Goal: Complete application form

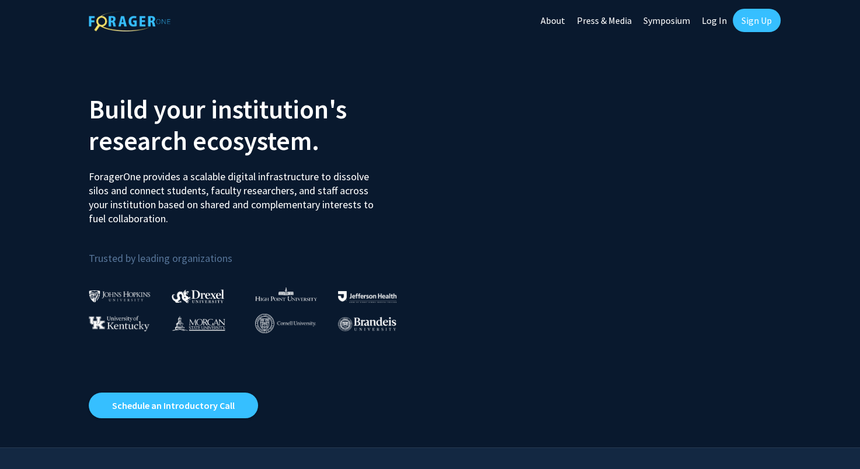
click at [715, 21] on link "Log In" at bounding box center [714, 20] width 37 height 41
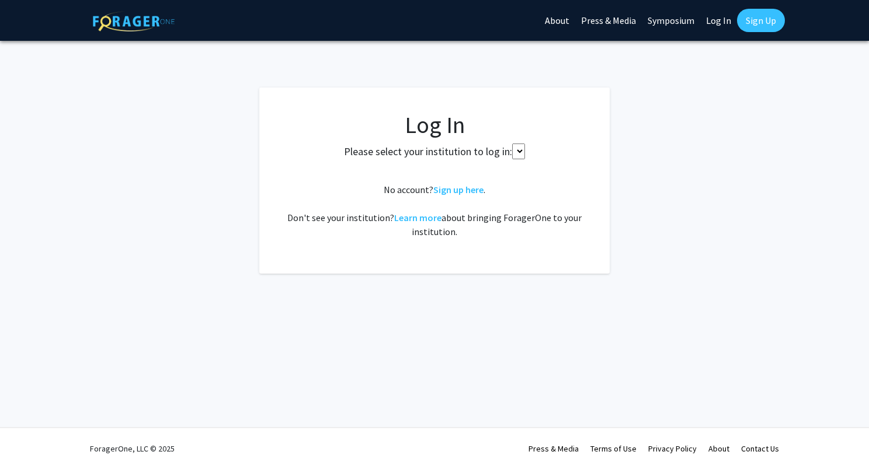
select select
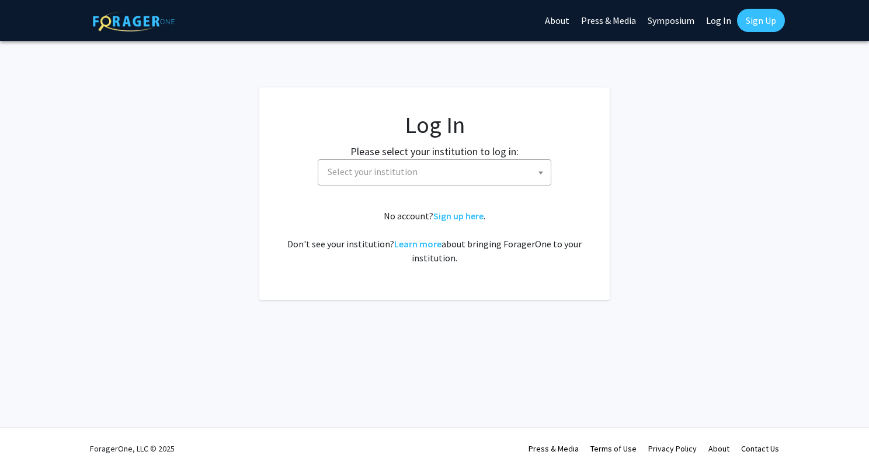
click at [418, 182] on span "Select your institution" at bounding box center [437, 172] width 228 height 24
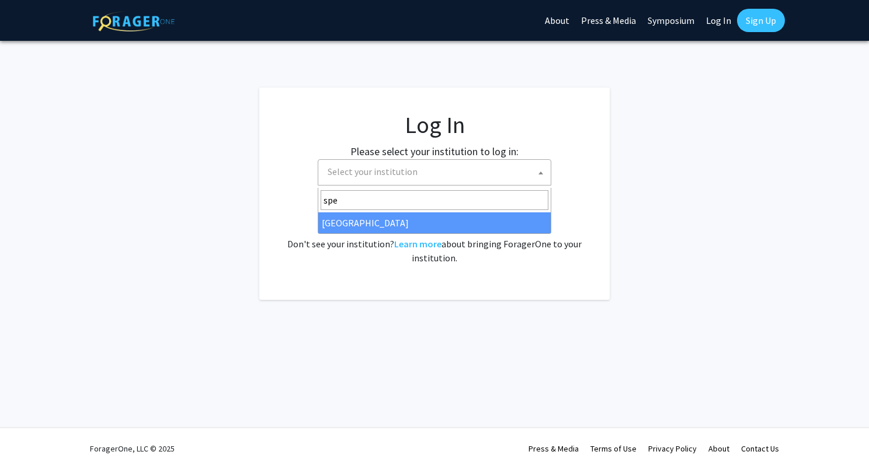
type input "spe"
select select "4"
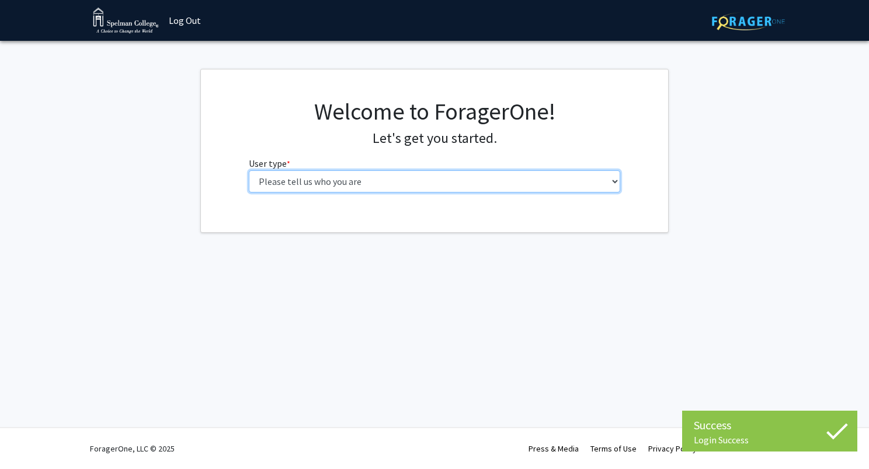
click at [421, 190] on select "Please tell us who you are Undergraduate Student Master's Student Doctoral Cand…" at bounding box center [435, 181] width 372 height 22
select select "1: undergrad"
click at [249, 176] on select "Please tell us who you are Undergraduate Student Master's Student Doctoral Cand…" at bounding box center [435, 181] width 372 height 22
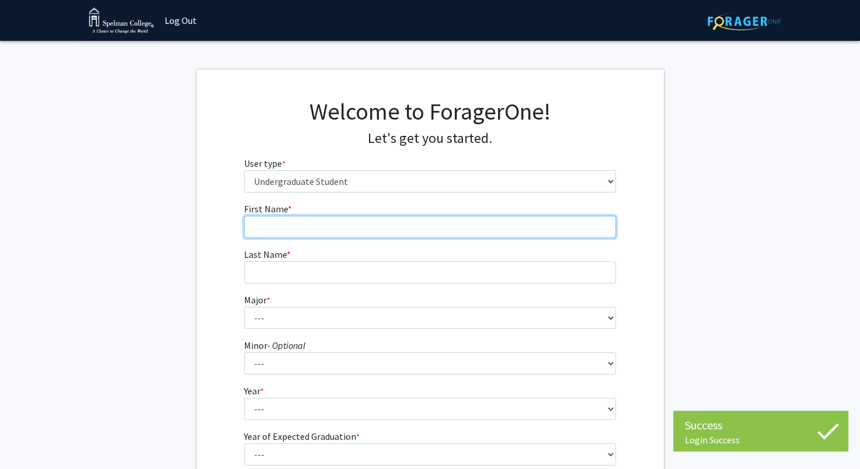
click at [349, 238] on input "First Name * required" at bounding box center [430, 227] width 372 height 22
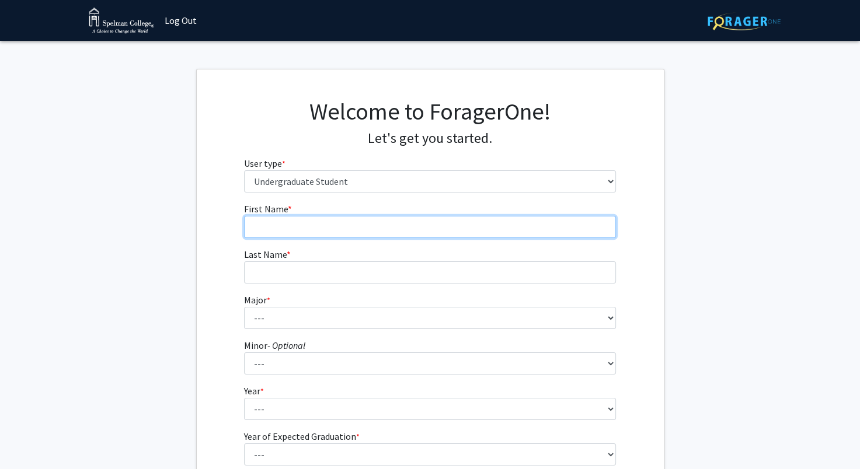
type input "La'Sharon"
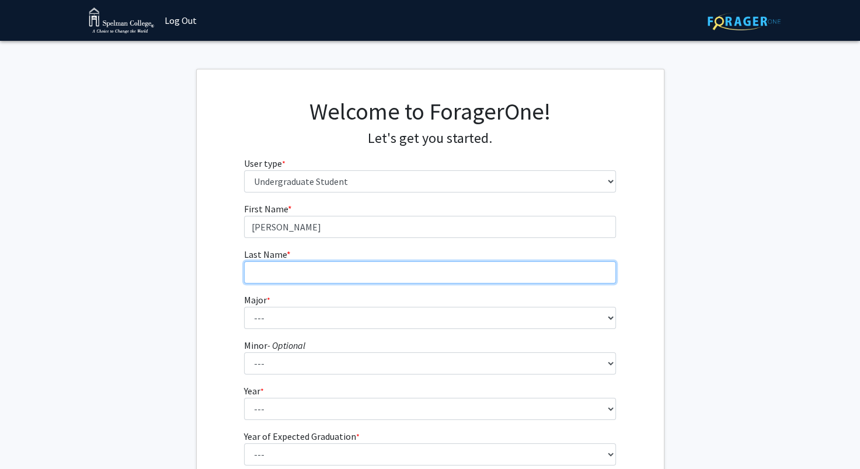
type input "Scott"
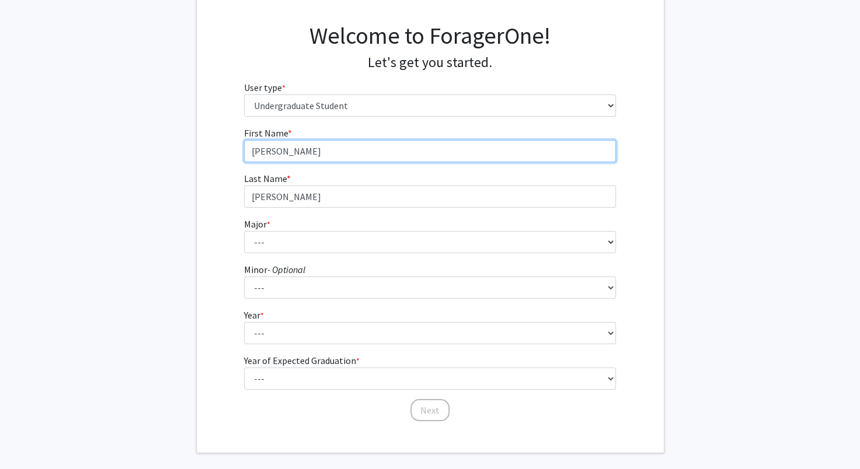
scroll to position [77, 0]
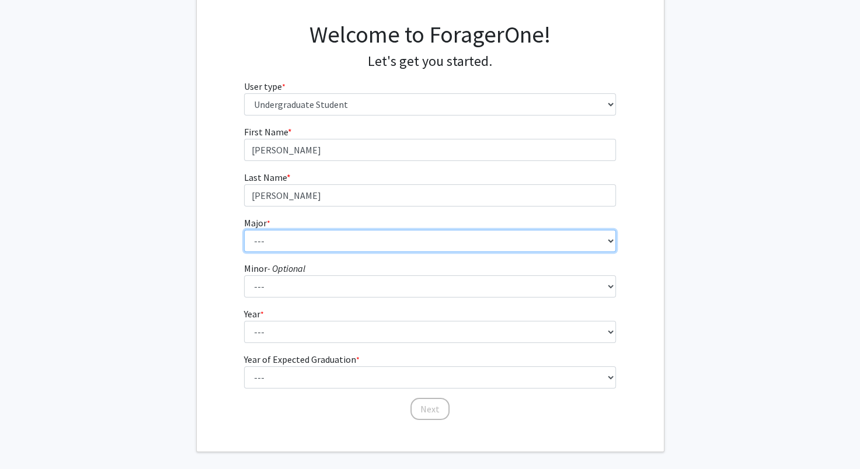
click at [332, 252] on select "--- Art Art History Biochemistry Biology Chemistry Comparative Women’s Studies …" at bounding box center [430, 241] width 372 height 22
select select "26: 272"
click at [244, 244] on select "--- Art Art History Biochemistry Biology Chemistry Comparative Women’s Studies …" at bounding box center [430, 241] width 372 height 22
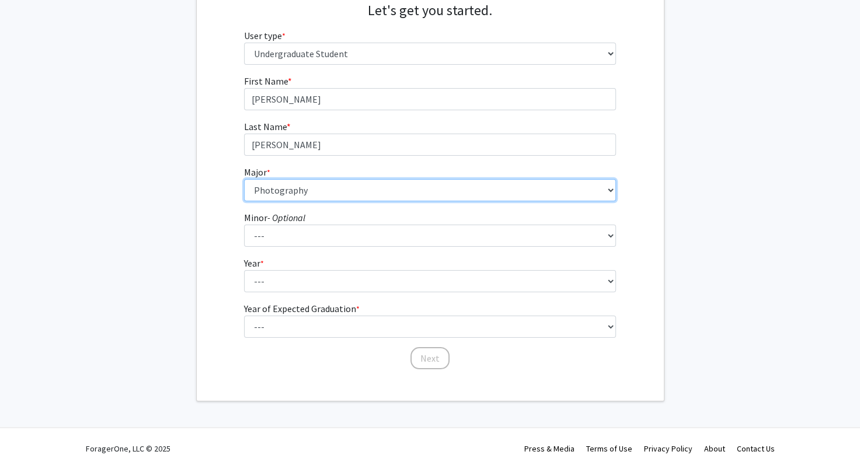
scroll to position [141, 0]
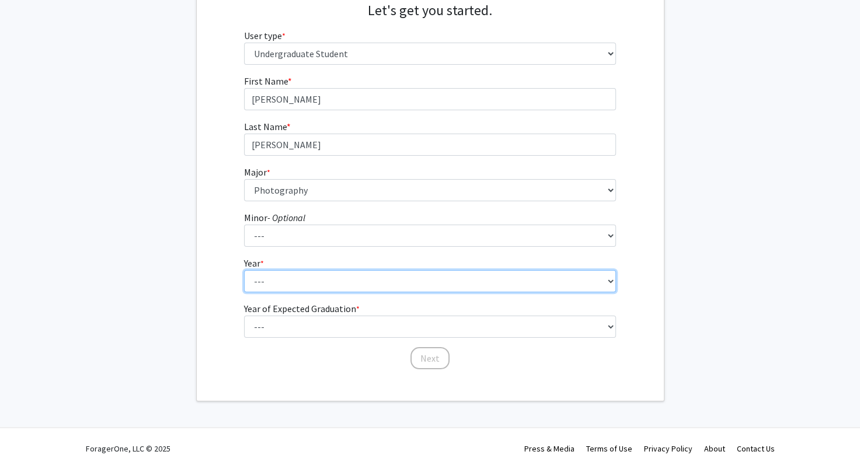
click at [304, 287] on select "--- First-year Sophomore Junior Senior Postbaccalaureate Certificate" at bounding box center [430, 281] width 372 height 22
select select "2: sophomore"
click at [244, 276] on select "--- First-year Sophomore Junior Senior Postbaccalaureate Certificate" at bounding box center [430, 281] width 372 height 22
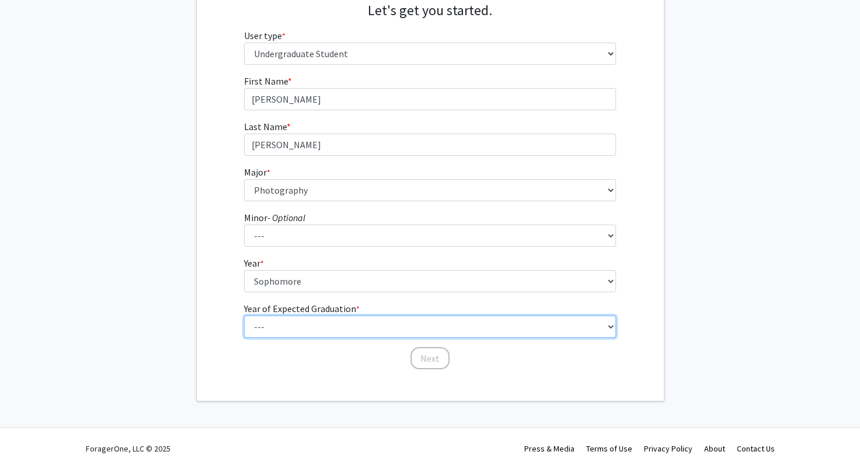
click at [326, 338] on select "--- 2025 2026 2027 2028 2029 2030 2031 2032 2033 2034" at bounding box center [430, 327] width 372 height 22
select select "4: 2028"
click at [244, 325] on select "--- 2025 2026 2027 2028 2029 2030 2031 2032 2033 2034" at bounding box center [430, 327] width 372 height 22
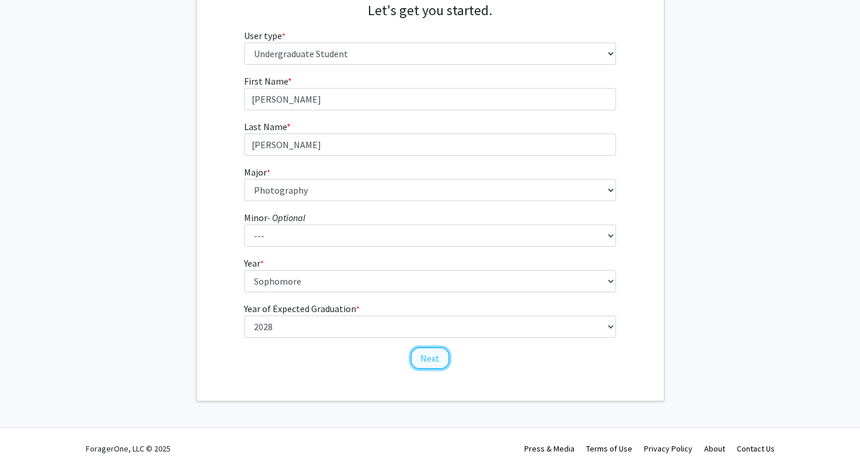
click at [430, 370] on button "Next" at bounding box center [429, 358] width 39 height 22
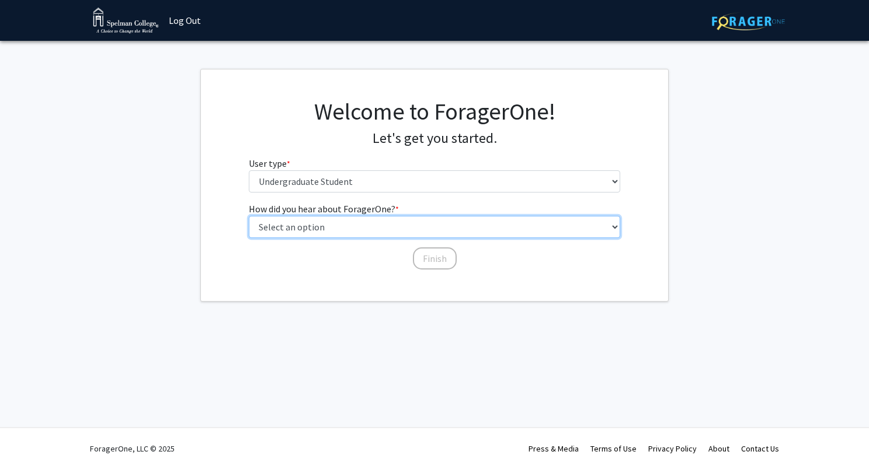
click at [415, 233] on select "Select an option Peer/student recommendation Faculty/staff recommendation Unive…" at bounding box center [435, 227] width 372 height 22
select select "2: faculty_recommendation"
click at [249, 225] on select "Select an option Peer/student recommendation Faculty/staff recommendation Unive…" at bounding box center [435, 227] width 372 height 22
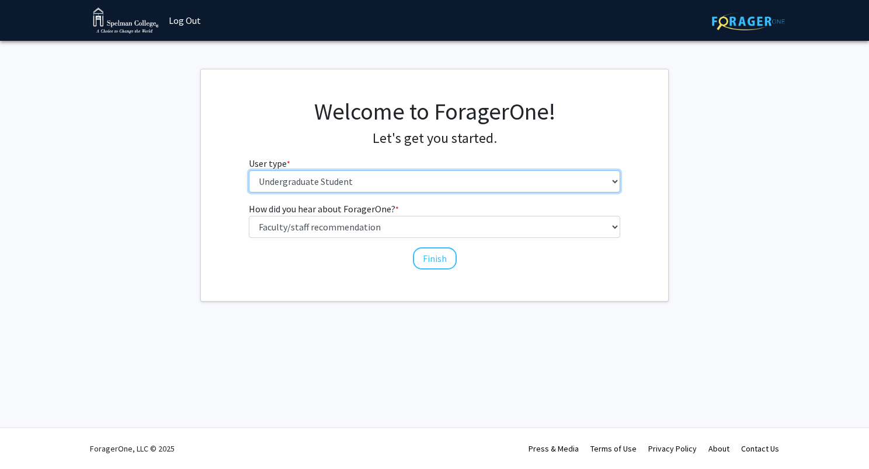
click at [480, 187] on select "Please tell us who you are Undergraduate Student Master's Student Doctoral Cand…" at bounding box center [435, 181] width 372 height 22
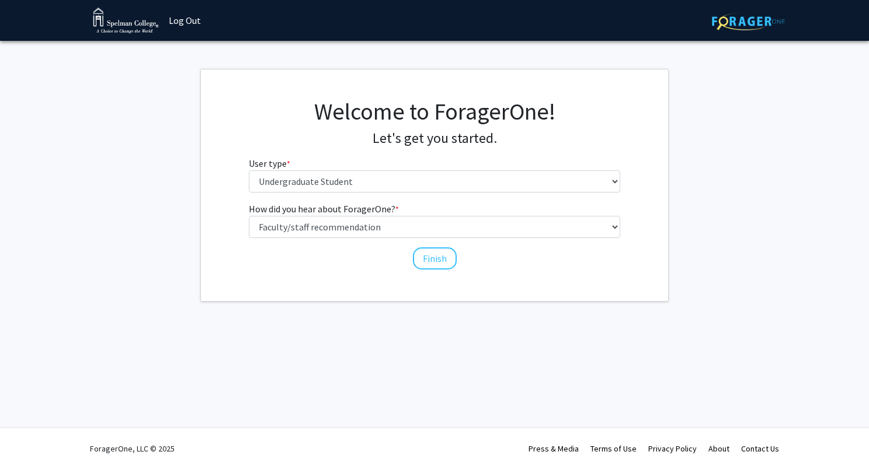
click at [544, 138] on h4 "Let's get you started." at bounding box center [435, 138] width 372 height 17
click at [435, 269] on button "Finish" at bounding box center [435, 259] width 44 height 22
